Goal: Information Seeking & Learning: Learn about a topic

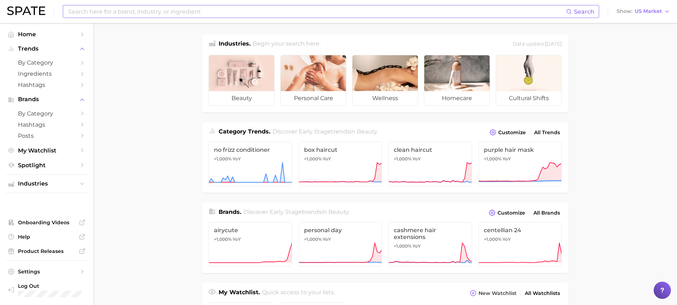
click at [158, 10] on input at bounding box center [316, 11] width 498 height 12
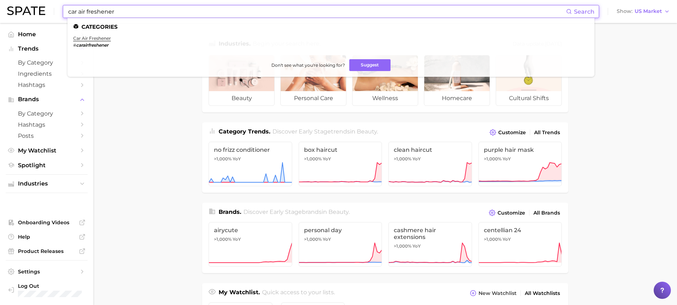
type input "car air freshener"
click at [100, 37] on link "car air freshener" at bounding box center [92, 38] width 38 height 5
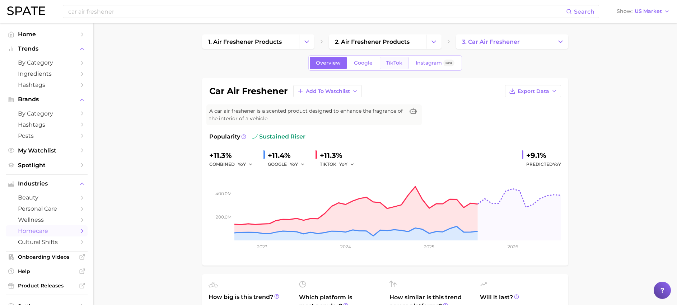
click at [395, 65] on span "TikTok" at bounding box center [394, 63] width 17 height 6
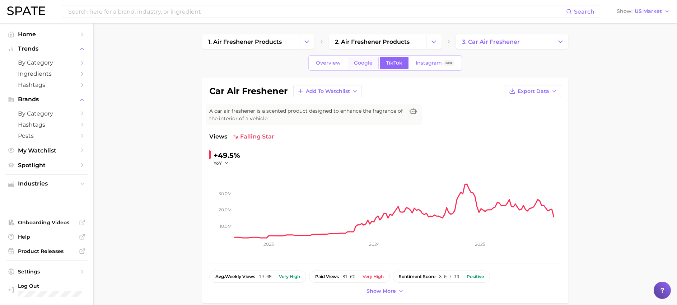
click at [363, 61] on span "Google" at bounding box center [363, 63] width 19 height 6
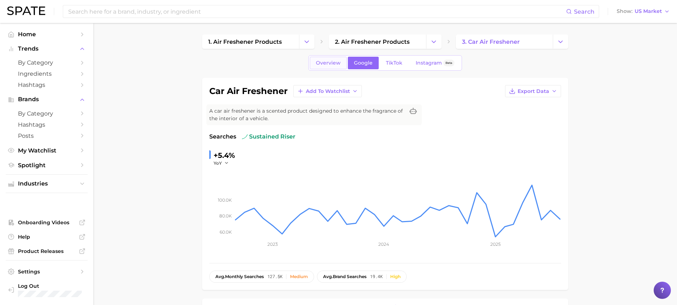
click at [329, 66] on link "Overview" at bounding box center [328, 63] width 37 height 13
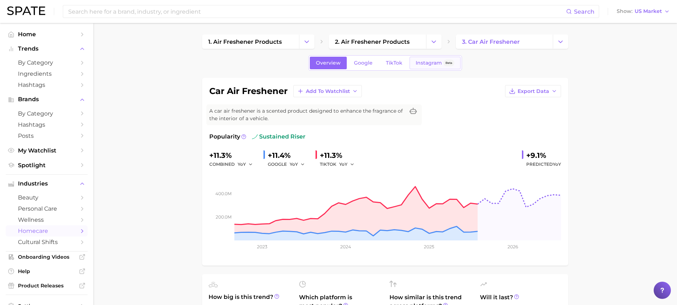
click at [424, 63] on span "Instagram" at bounding box center [428, 63] width 26 height 6
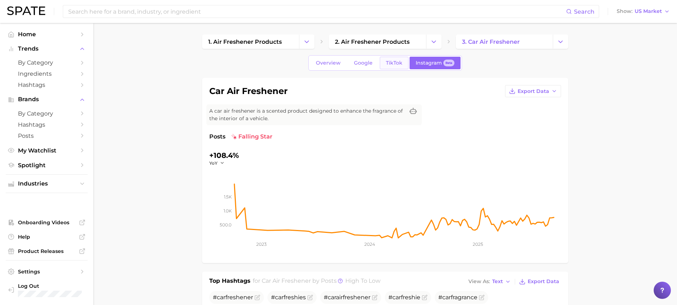
click at [400, 62] on span "TikTok" at bounding box center [394, 63] width 17 height 6
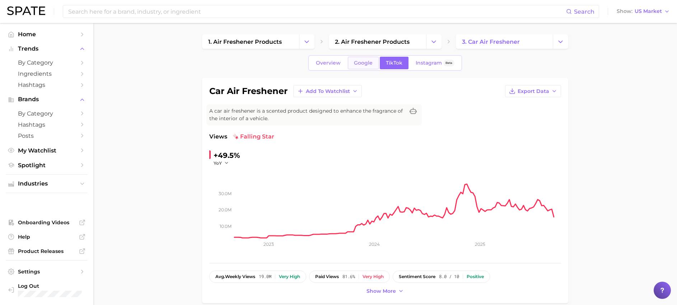
click at [370, 63] on span "Google" at bounding box center [363, 63] width 19 height 6
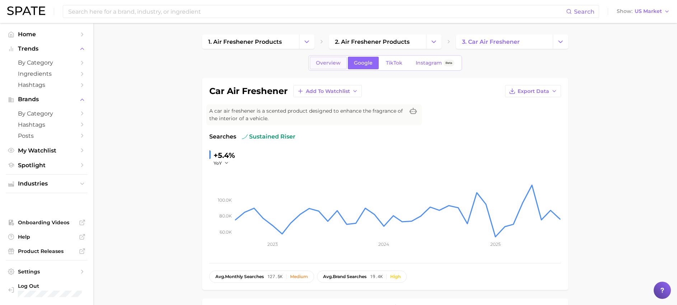
click at [327, 65] on span "Overview" at bounding box center [328, 63] width 25 height 6
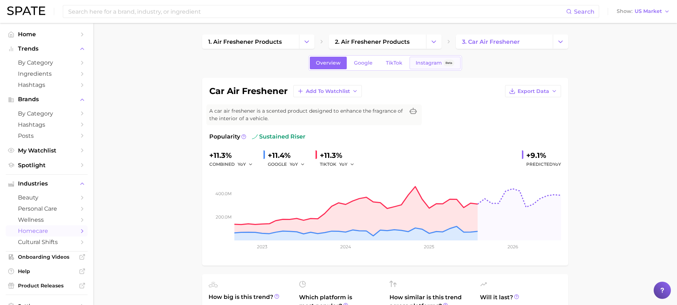
click at [418, 63] on span "Instagram" at bounding box center [428, 63] width 26 height 6
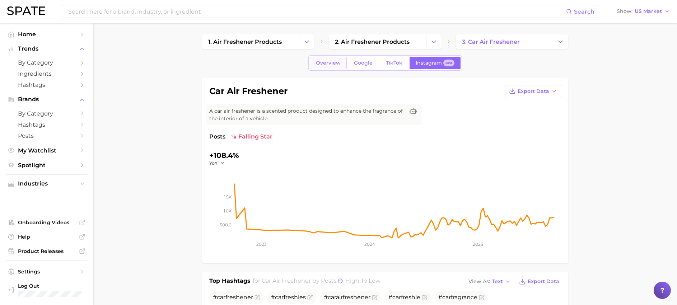
click at [330, 64] on span "Overview" at bounding box center [328, 63] width 25 height 6
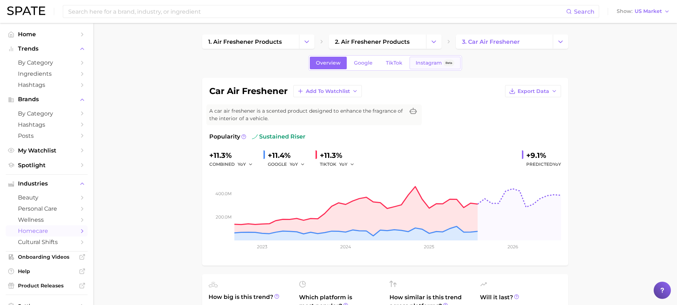
click at [429, 62] on span "Instagram" at bounding box center [428, 63] width 26 height 6
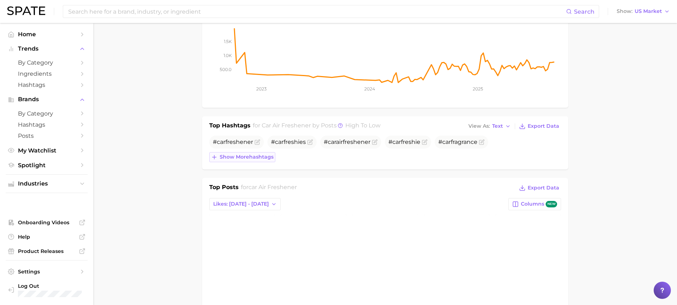
scroll to position [311, 0]
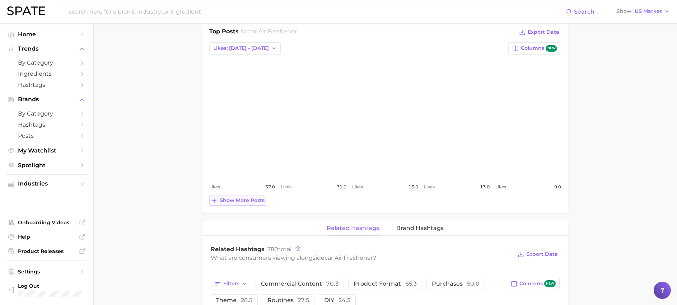
click at [241, 199] on span "Show more posts" at bounding box center [242, 200] width 45 height 6
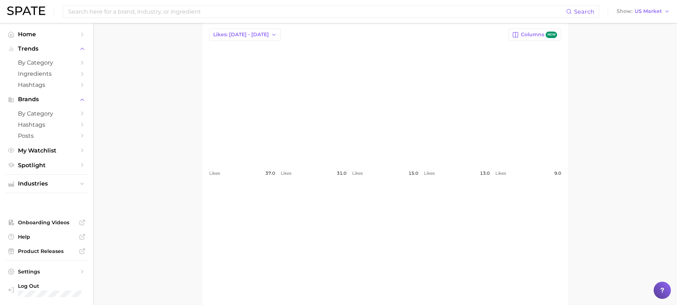
scroll to position [322, 0]
click at [529, 39] on span "Columns new" at bounding box center [539, 37] width 36 height 7
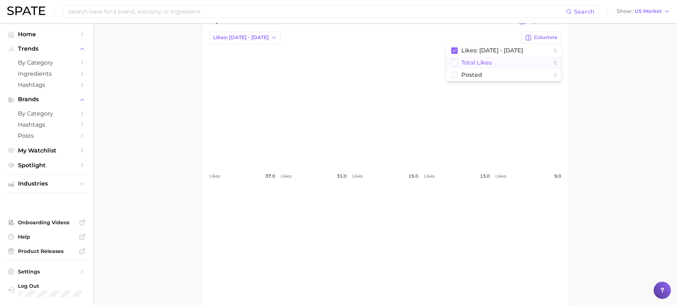
click at [456, 62] on rect at bounding box center [454, 63] width 6 height 6
click at [455, 74] on rect at bounding box center [454, 75] width 6 height 6
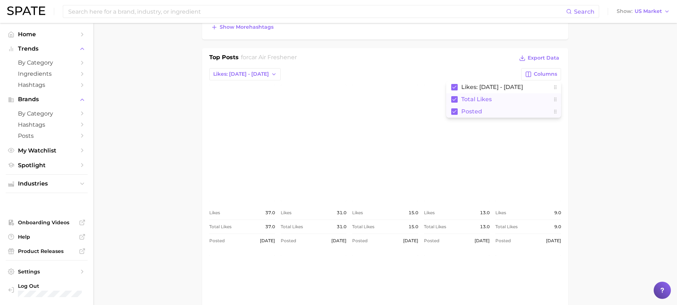
scroll to position [287, 0]
click at [455, 84] on rect at bounding box center [454, 85] width 6 height 6
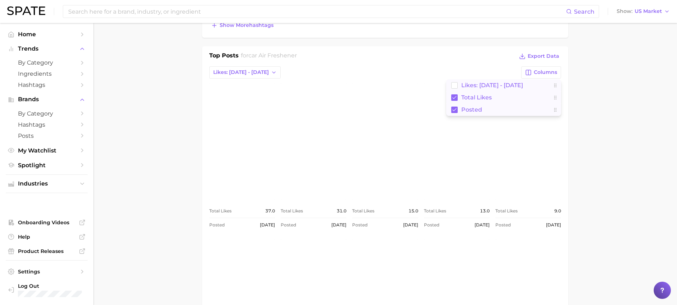
click at [454, 96] on rect at bounding box center [454, 97] width 6 height 6
click at [454, 109] on rect at bounding box center [454, 110] width 6 height 6
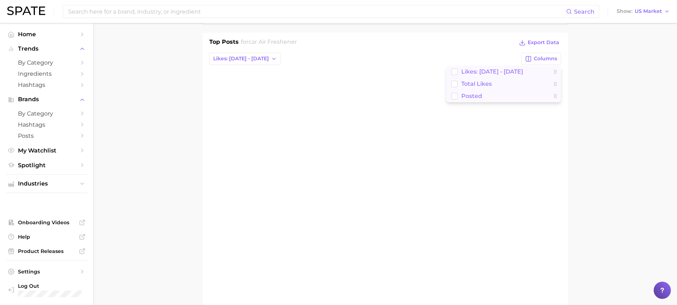
scroll to position [307, 0]
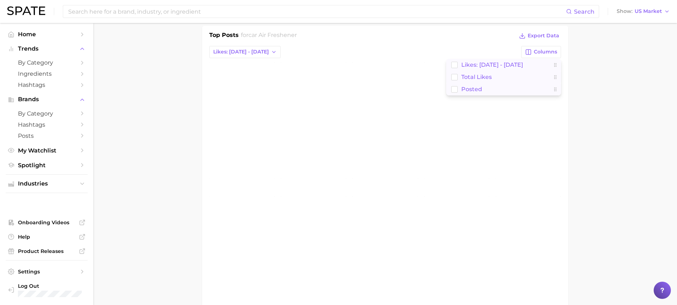
click at [623, 112] on main "1. air freshener products 2. air freshener products 3. car air freshener Overvi…" at bounding box center [384, 253] width 583 height 1077
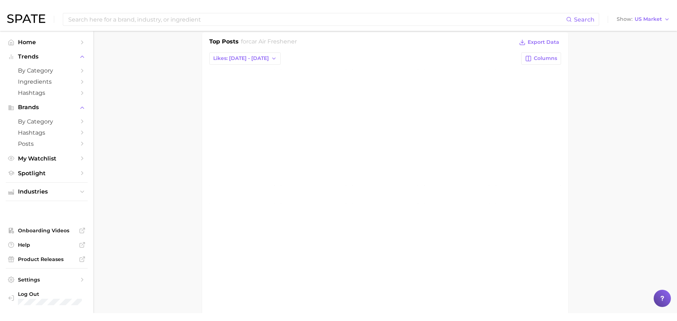
scroll to position [310, 0]
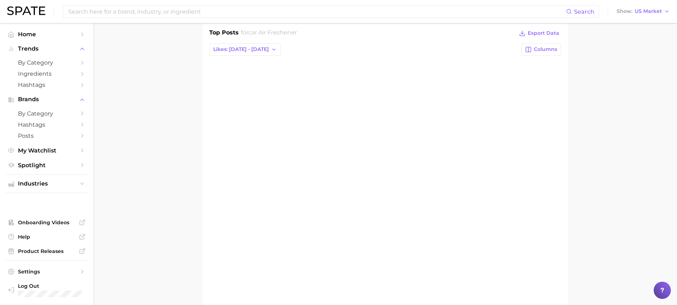
drag, startPoint x: 180, startPoint y: 213, endPoint x: 188, endPoint y: 216, distance: 8.6
click at [180, 213] on main "1. air freshener products 2. air freshener products 3. car air freshener Overvi…" at bounding box center [384, 251] width 583 height 1077
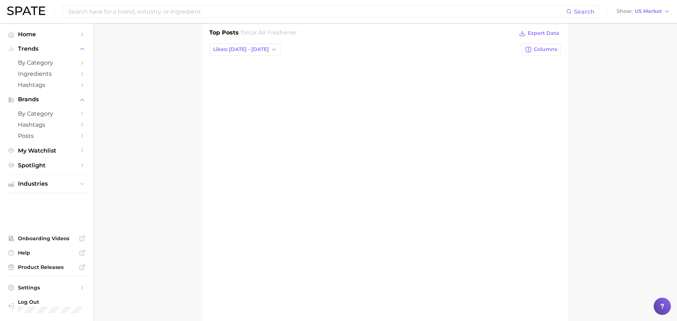
click at [623, 138] on main "1. air freshener products 2. air freshener products 3. car air freshener Overvi…" at bounding box center [384, 259] width 583 height 1093
click at [50, 126] on span "Hashtags" at bounding box center [46, 124] width 57 height 7
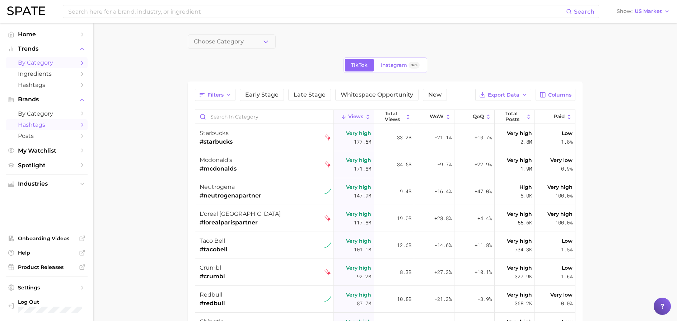
click at [41, 65] on span "by Category" at bounding box center [46, 62] width 57 height 7
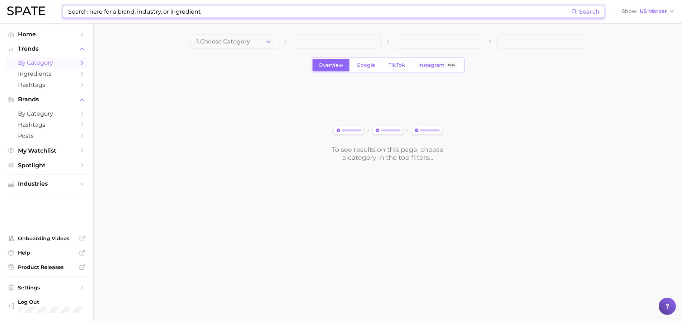
click at [103, 14] on input at bounding box center [319, 11] width 504 height 12
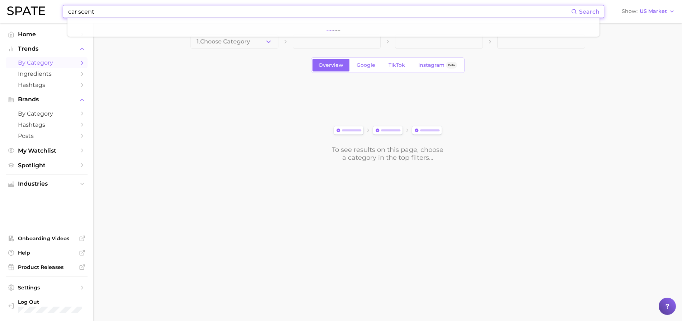
type input "car scent"
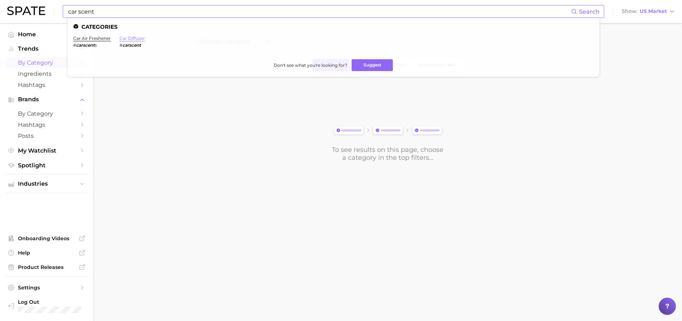
click at [133, 38] on link "car diffuser" at bounding box center [131, 38] width 25 height 5
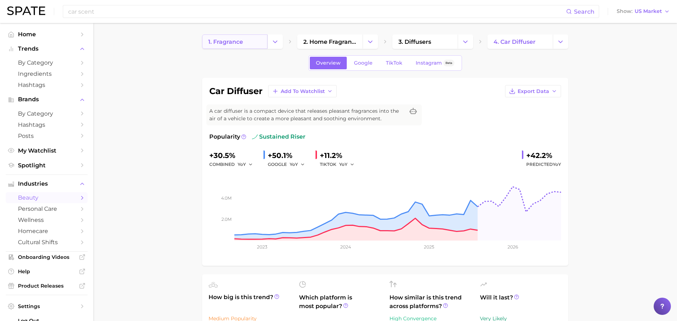
click at [248, 39] on link "1. fragrance" at bounding box center [234, 41] width 65 height 14
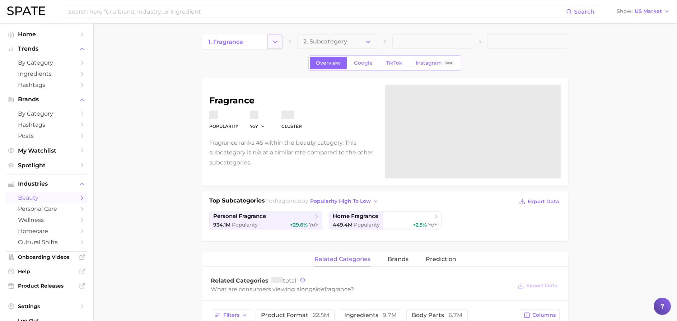
click at [273, 44] on icon "Change Category" at bounding box center [275, 42] width 8 height 8
